Goal: Information Seeking & Learning: Find contact information

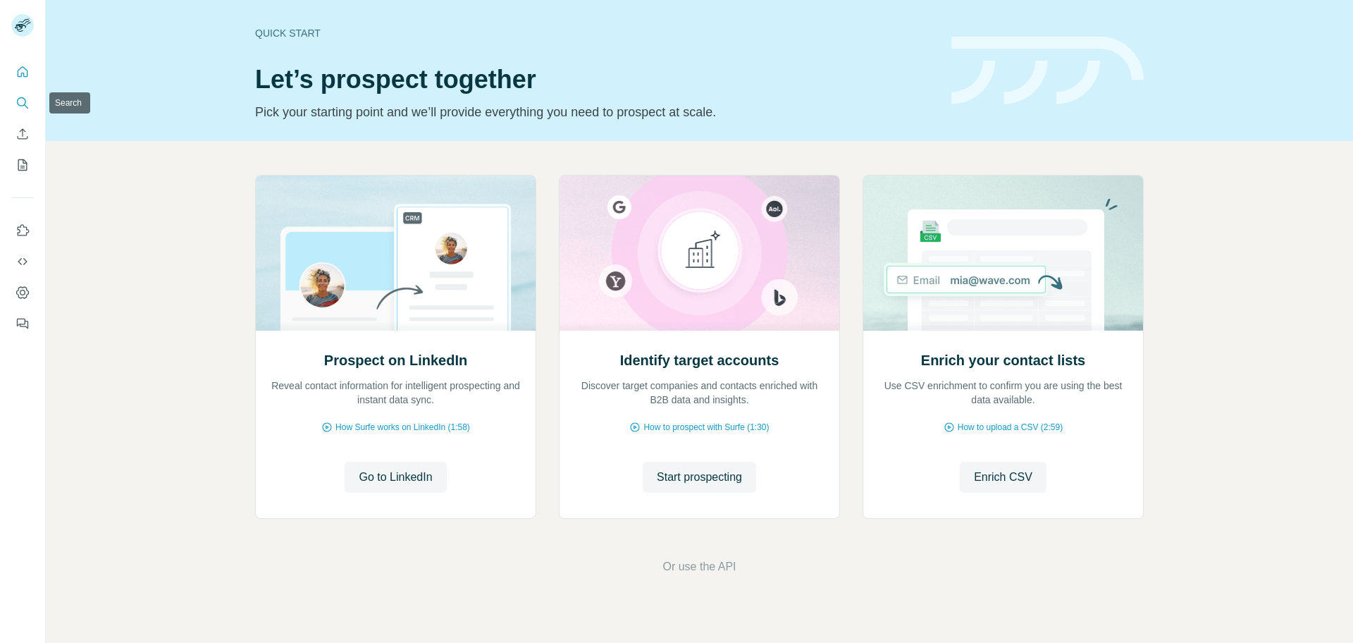
click at [29, 101] on icon "Search" at bounding box center [23, 103] width 14 height 14
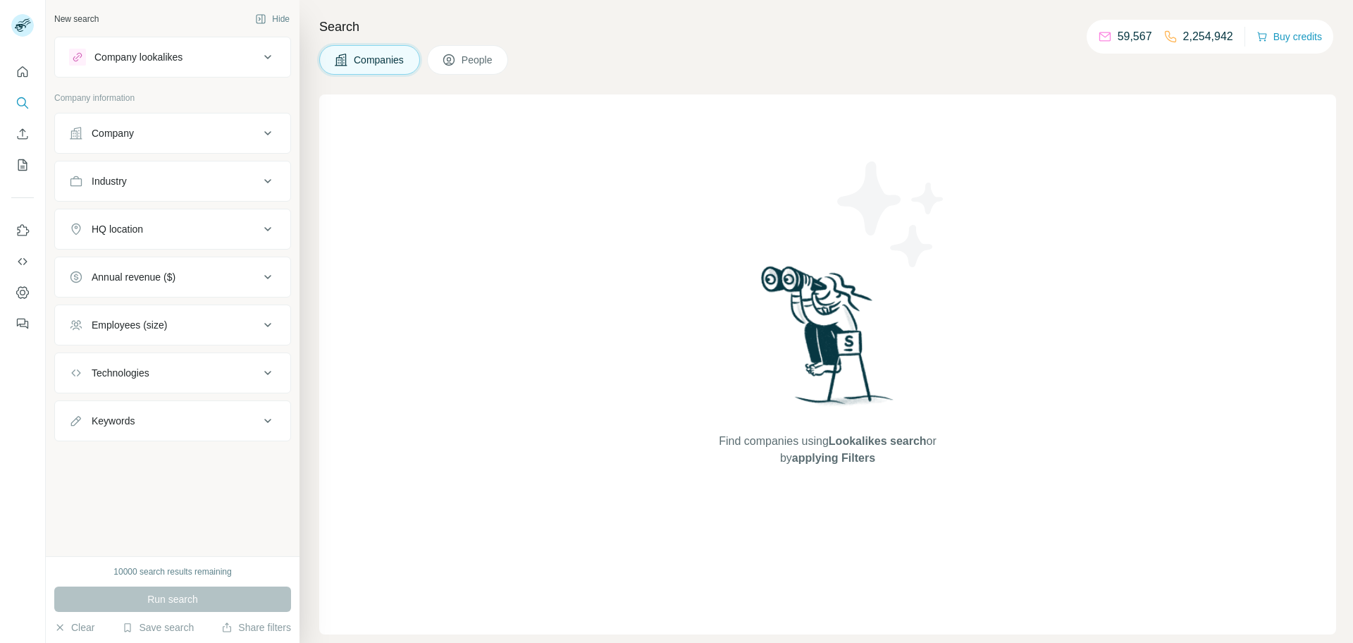
click at [240, 132] on div "Company" at bounding box center [164, 133] width 190 height 14
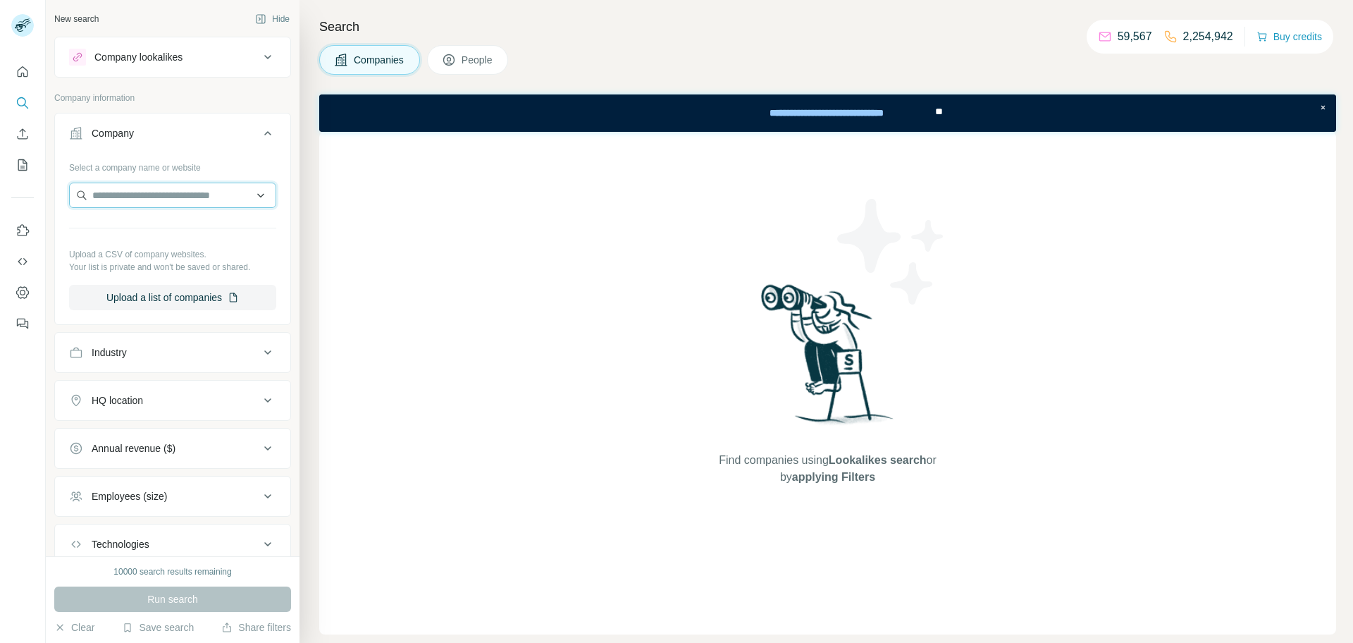
click at [216, 191] on input "text" at bounding box center [172, 195] width 207 height 25
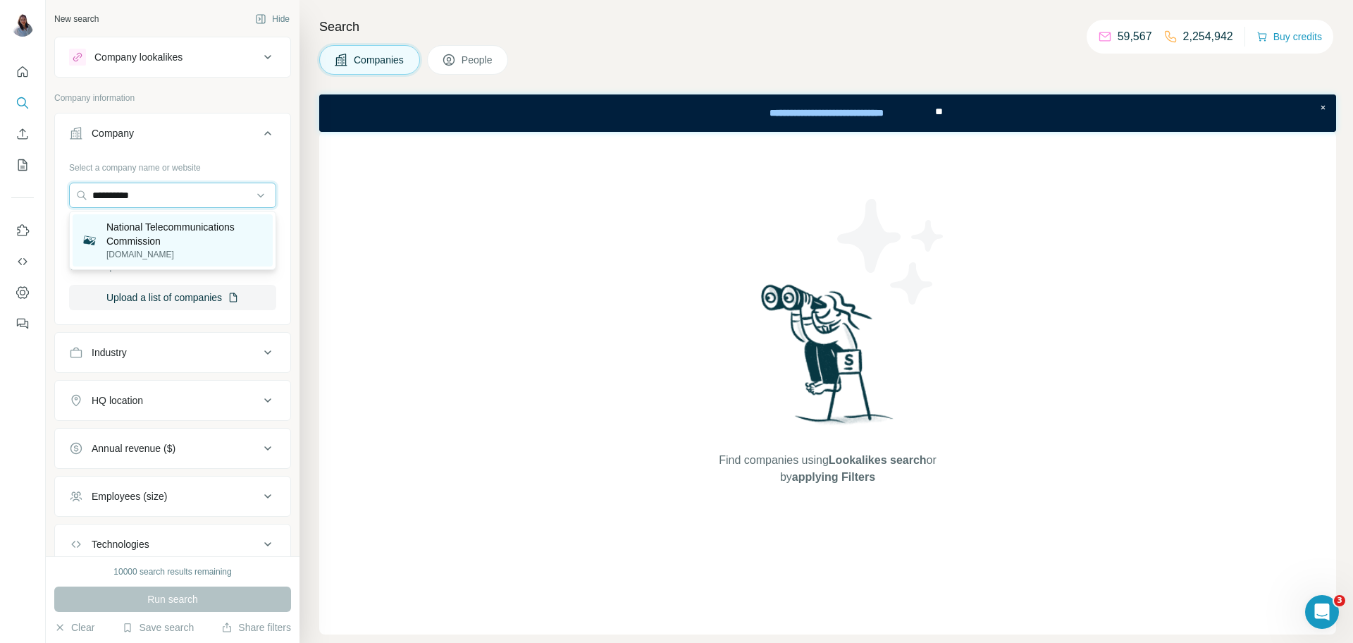
type input "**********"
click at [173, 248] on p "[DOMAIN_NAME]" at bounding box center [185, 254] width 158 height 13
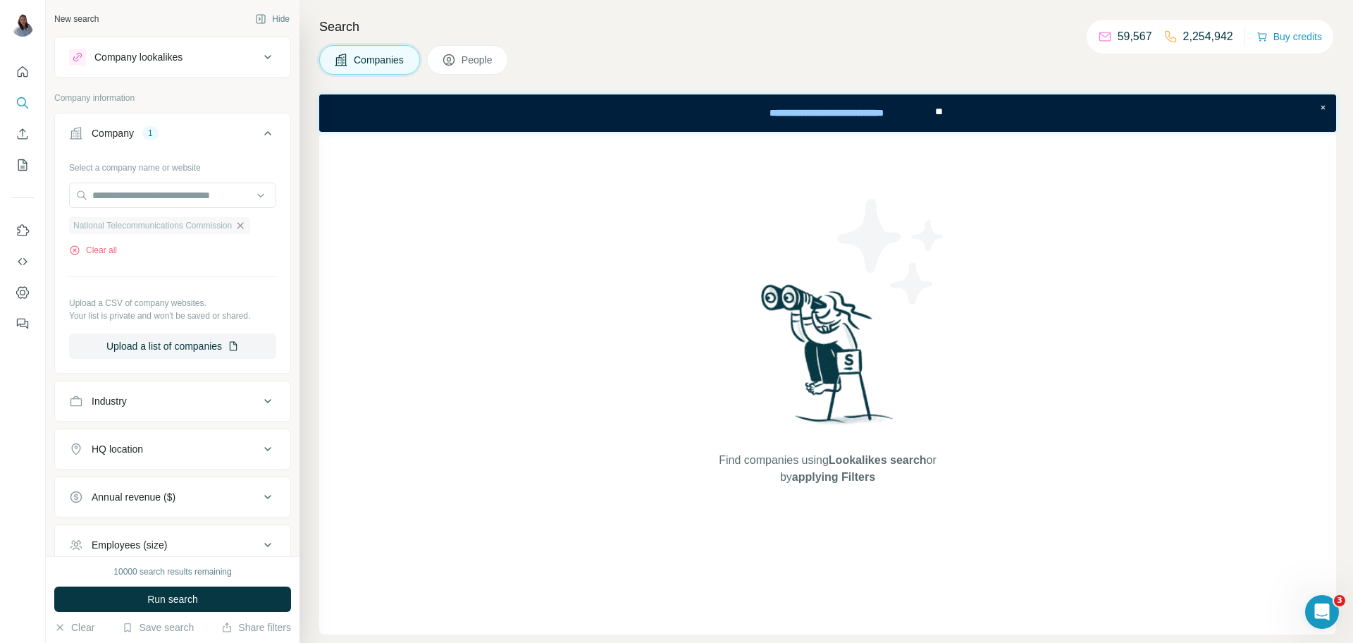
click at [244, 225] on icon "button" at bounding box center [241, 225] width 6 height 6
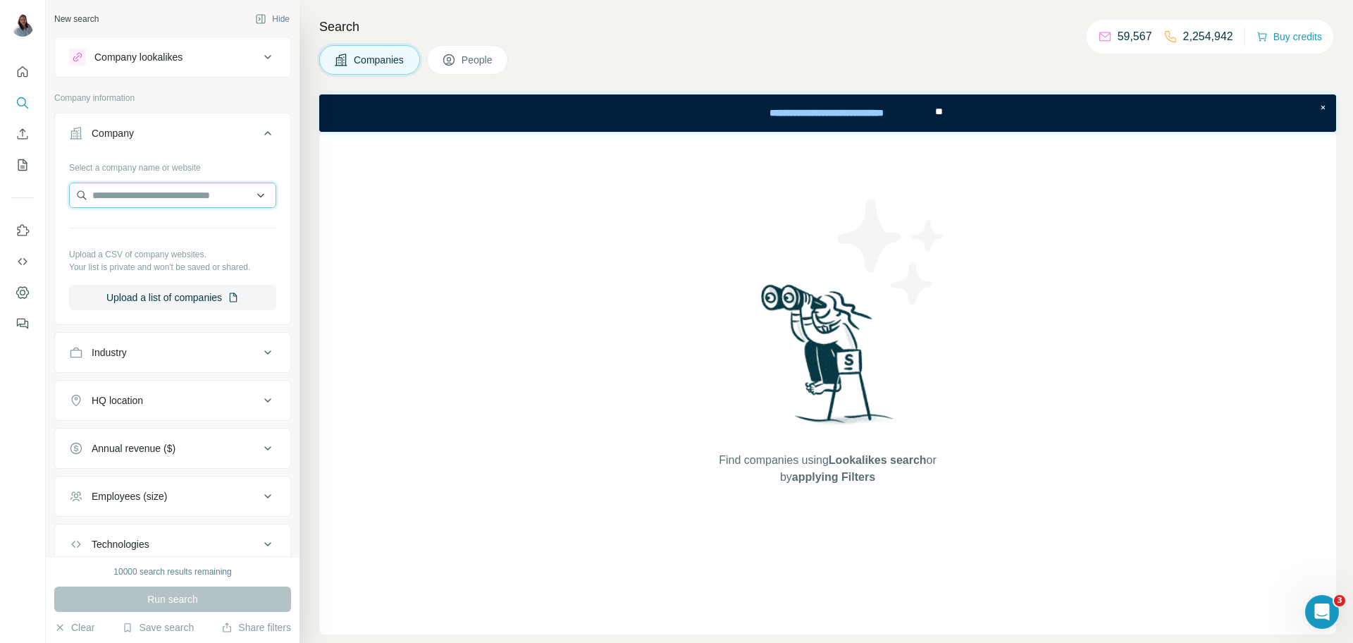
click at [155, 199] on input "text" at bounding box center [172, 195] width 207 height 25
type input "**********"
click at [178, 236] on p "[DOMAIN_NAME]" at bounding box center [166, 240] width 115 height 13
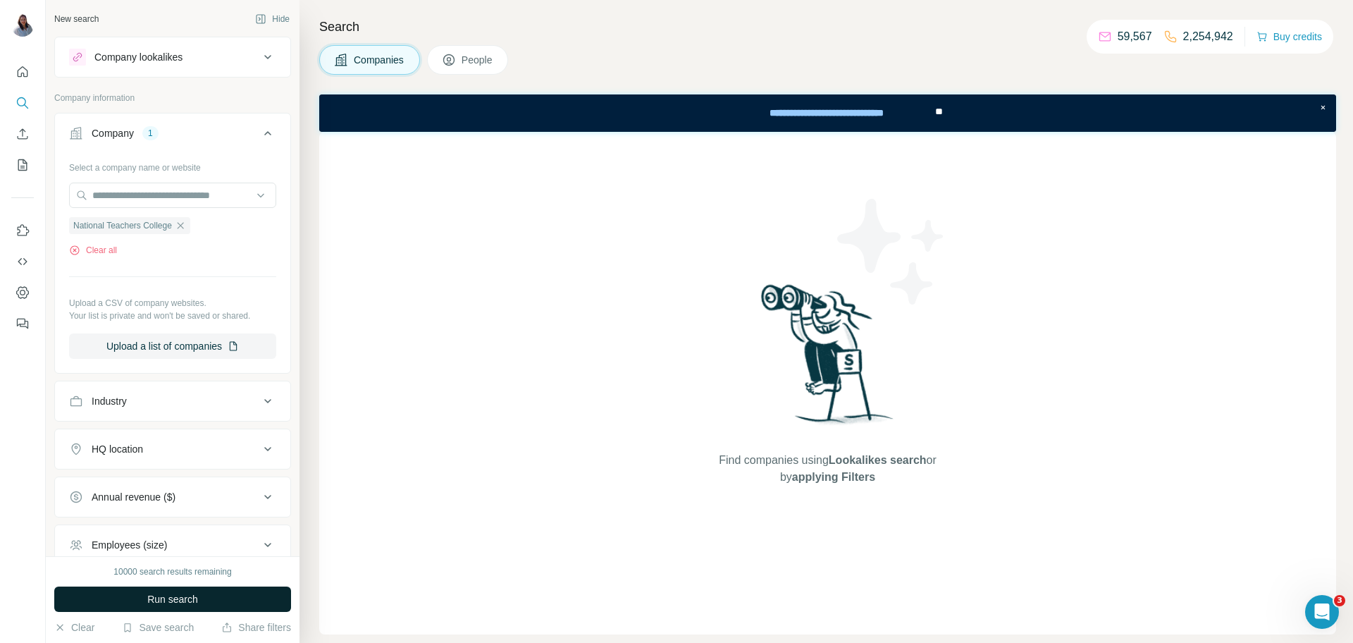
click at [171, 601] on span "Run search" at bounding box center [172, 599] width 51 height 14
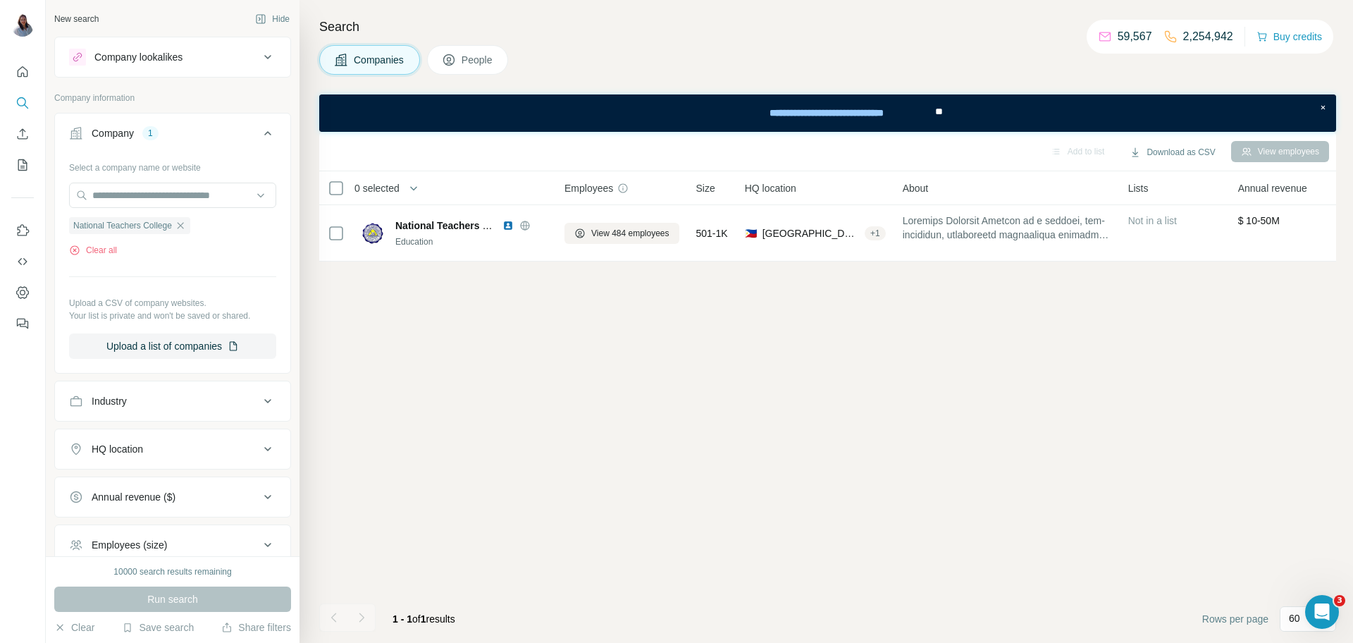
click at [479, 60] on span "People" at bounding box center [478, 60] width 32 height 14
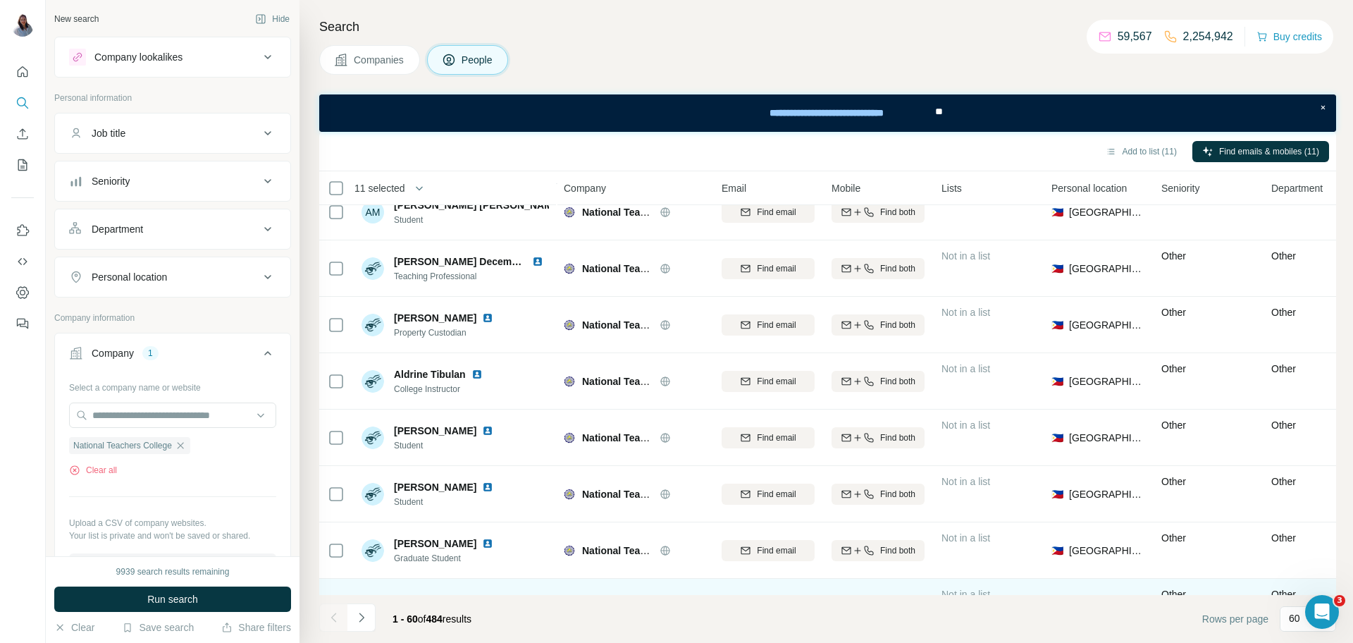
scroll to position [2993, 1]
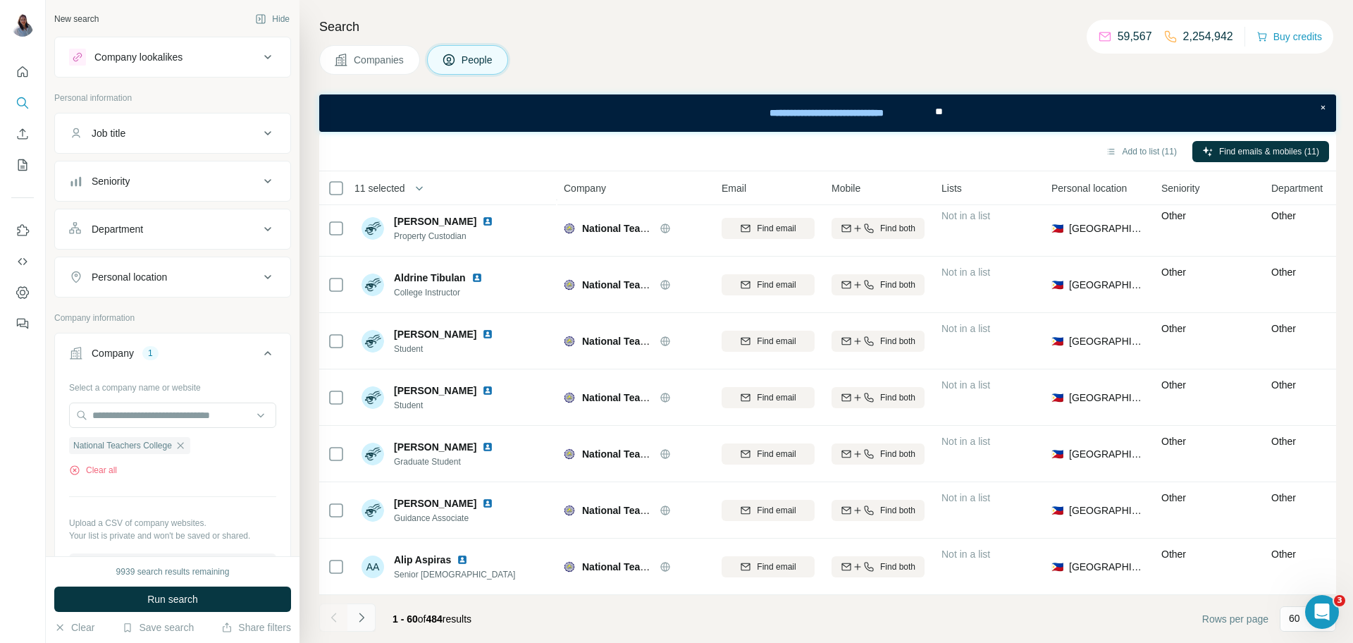
click at [367, 618] on icon "Navigate to next page" at bounding box center [362, 617] width 14 height 14
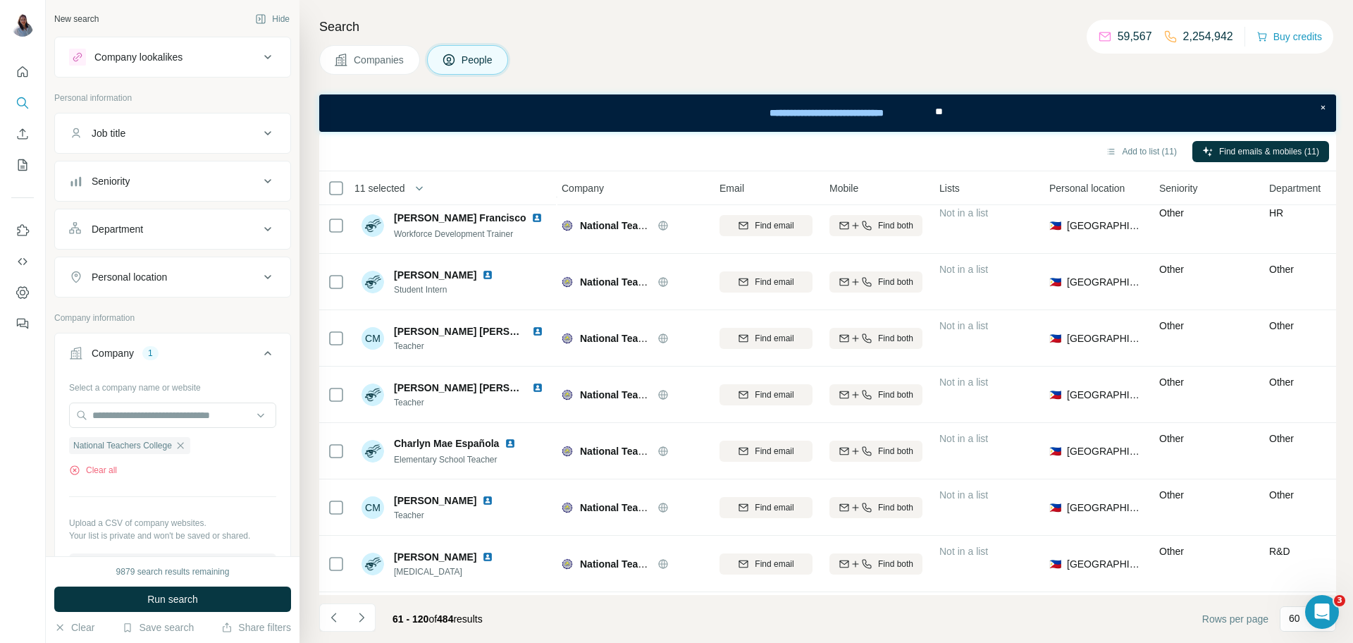
scroll to position [2828, 3]
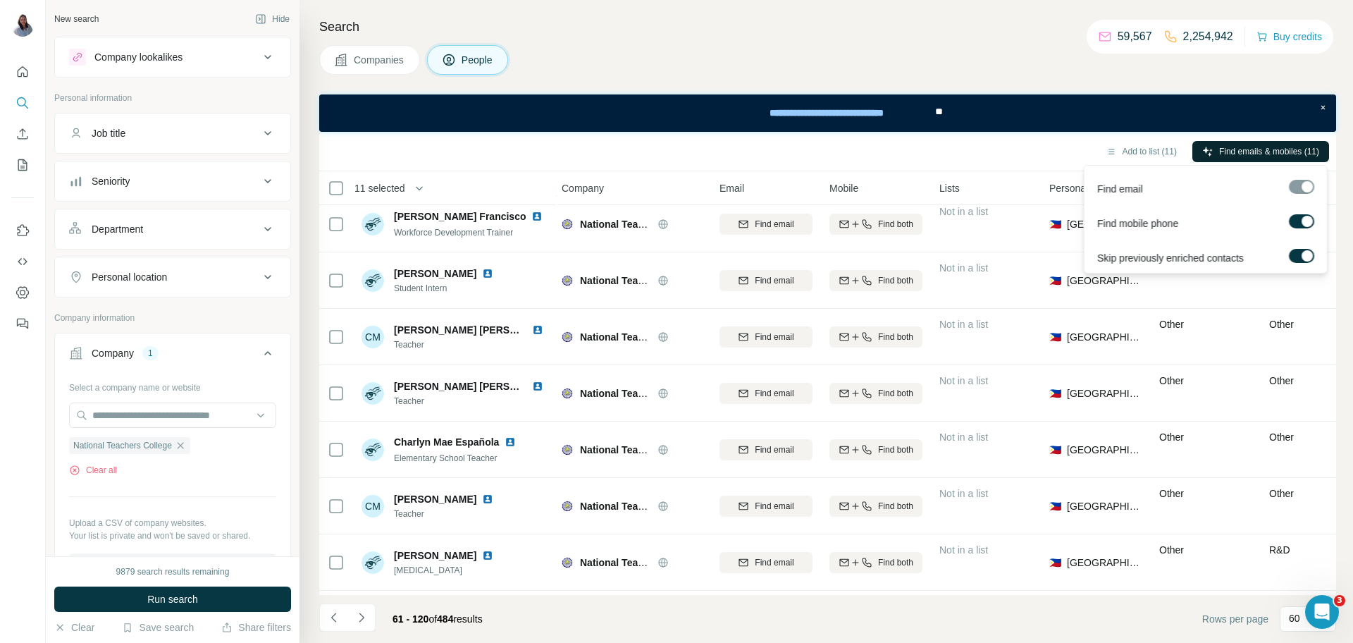
click at [1274, 150] on span "Find emails & mobiles (11)" at bounding box center [1269, 151] width 100 height 13
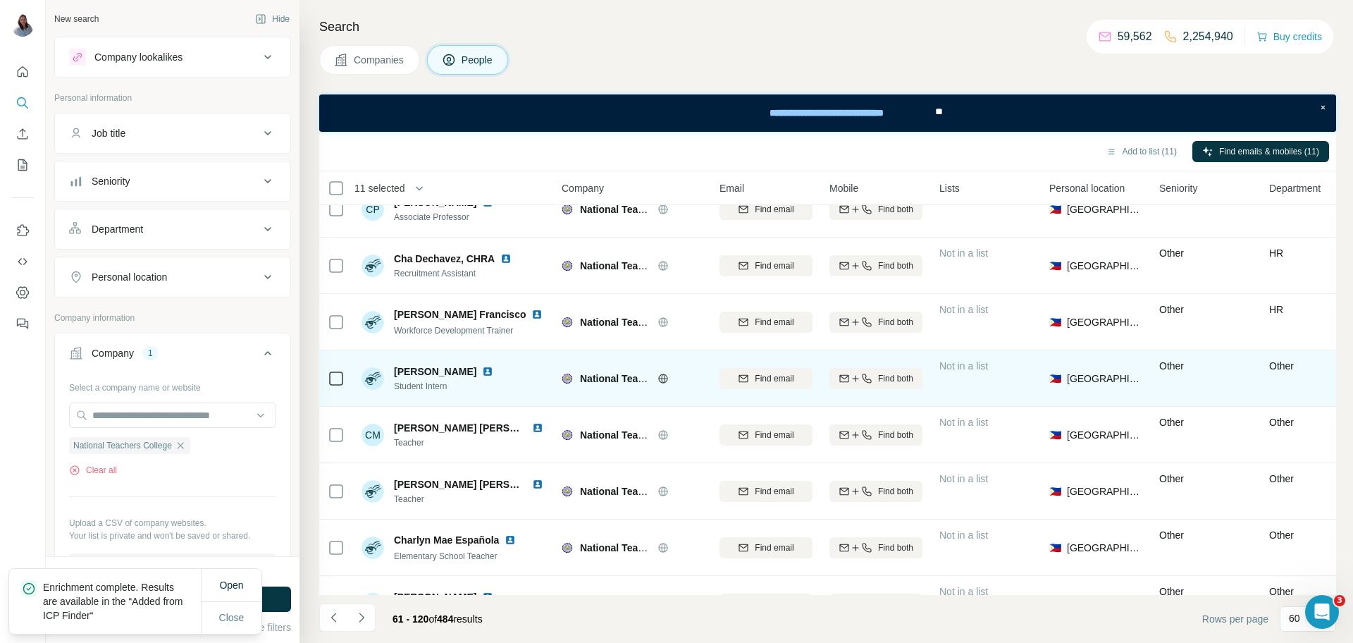
scroll to position [2712, 3]
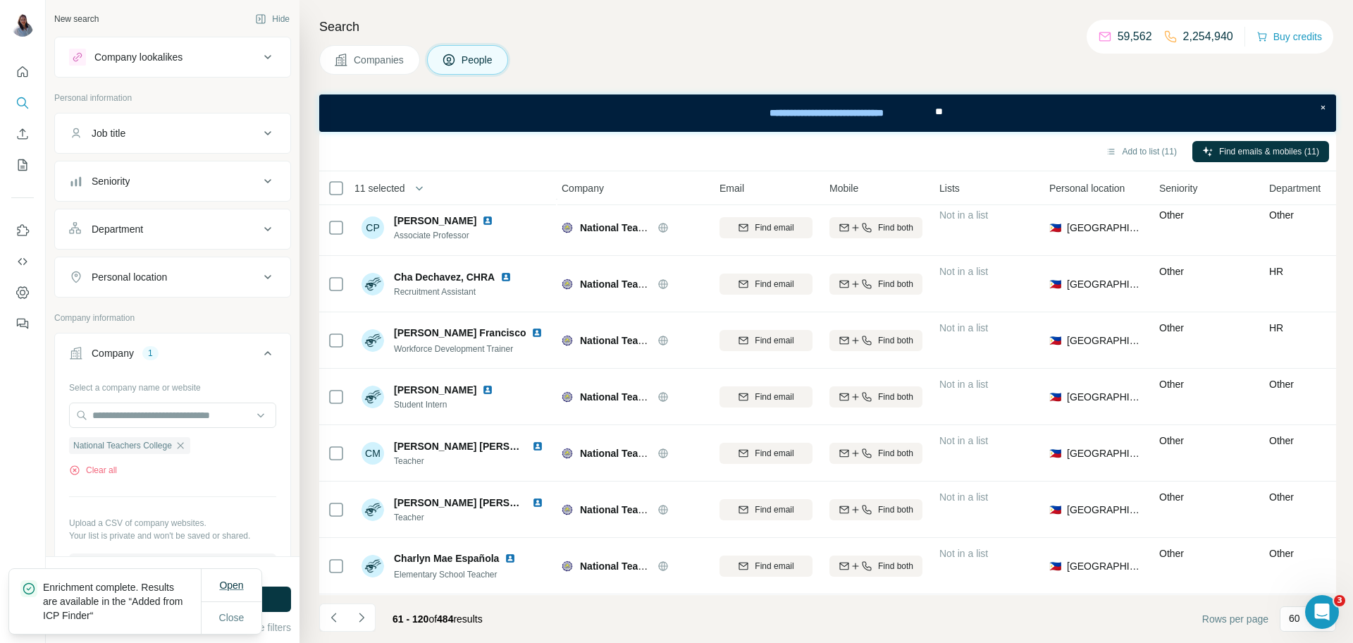
click at [238, 586] on span "Open" at bounding box center [231, 584] width 24 height 11
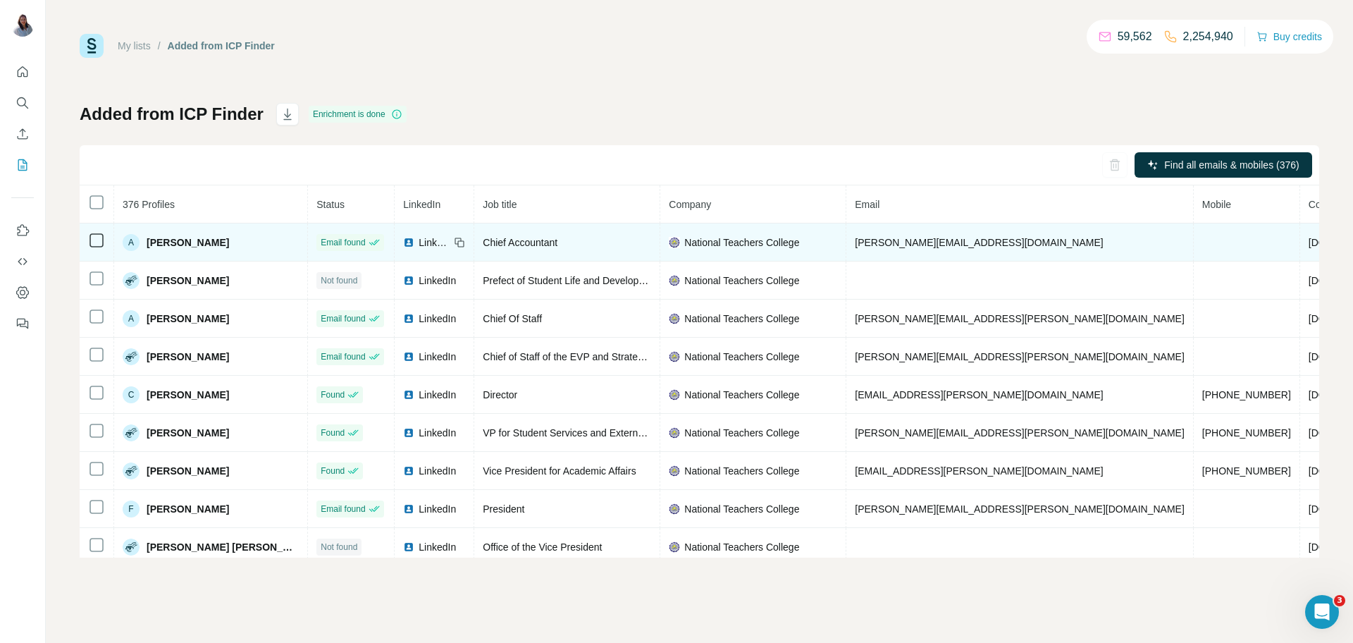
drag, startPoint x: 236, startPoint y: 242, endPoint x: 149, endPoint y: 241, distance: 86.7
click at [149, 241] on div "A Angela Rodriguez" at bounding box center [211, 242] width 176 height 17
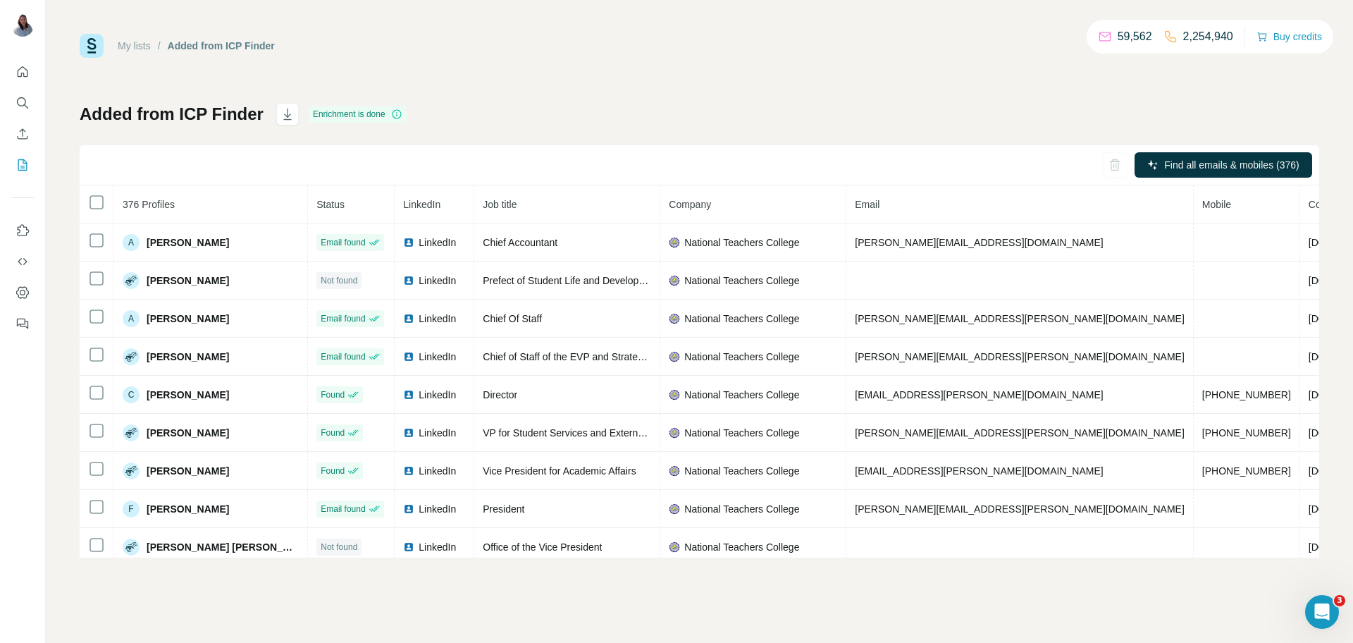
copy span "[PERSON_NAME]"
